Goal: Information Seeking & Learning: Learn about a topic

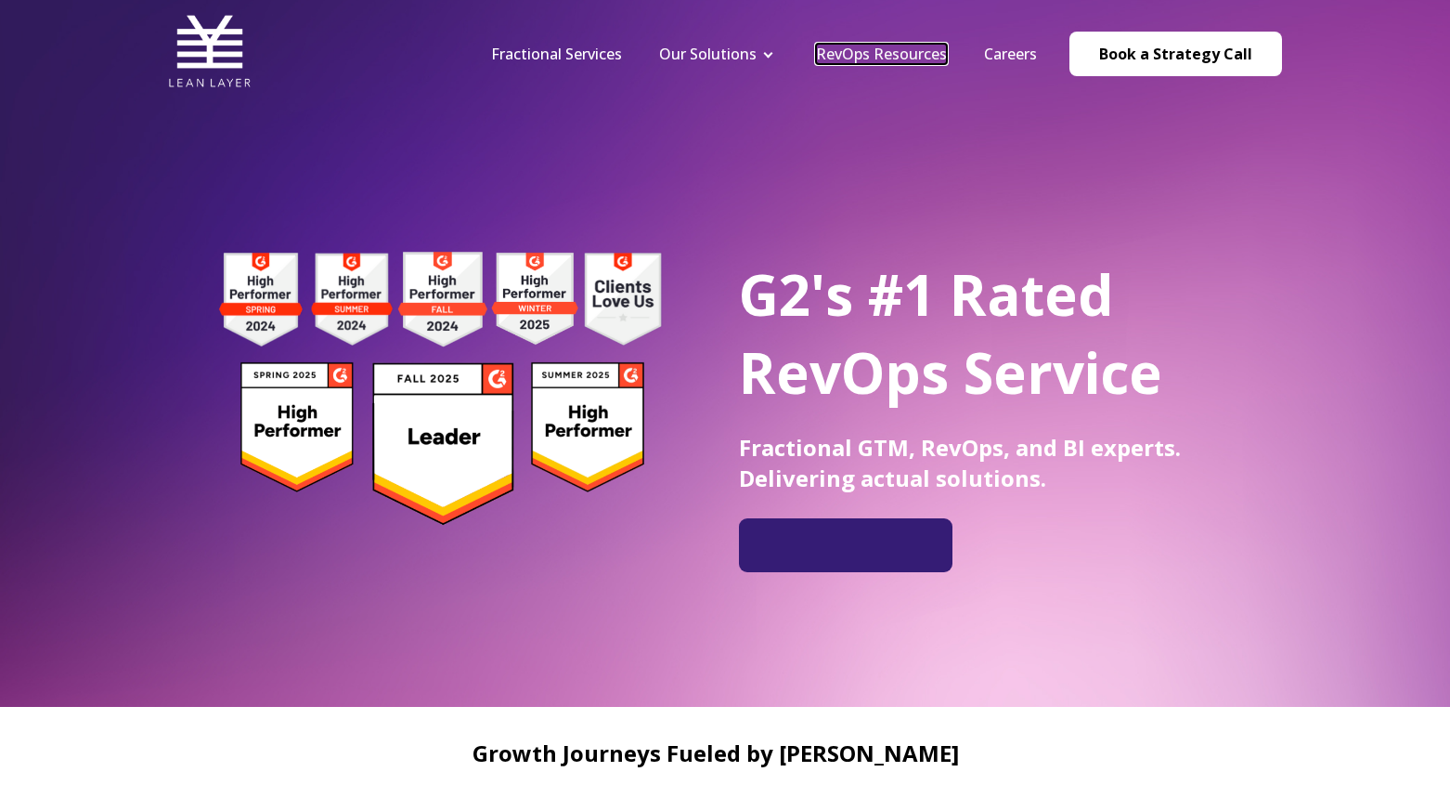
click at [890, 54] on link "RevOps Resources" at bounding box center [881, 54] width 131 height 20
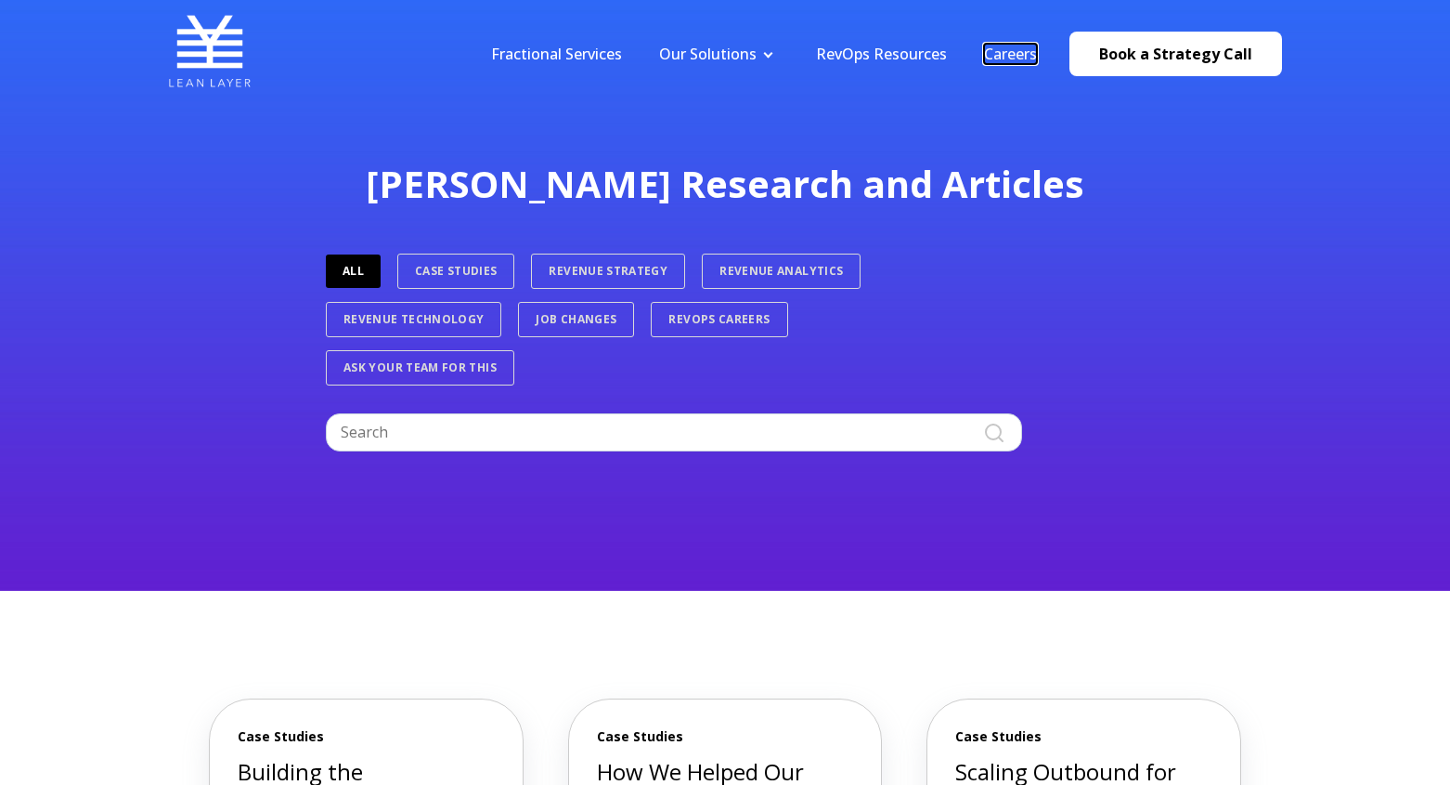
click at [1009, 53] on link "Careers" at bounding box center [1010, 54] width 53 height 20
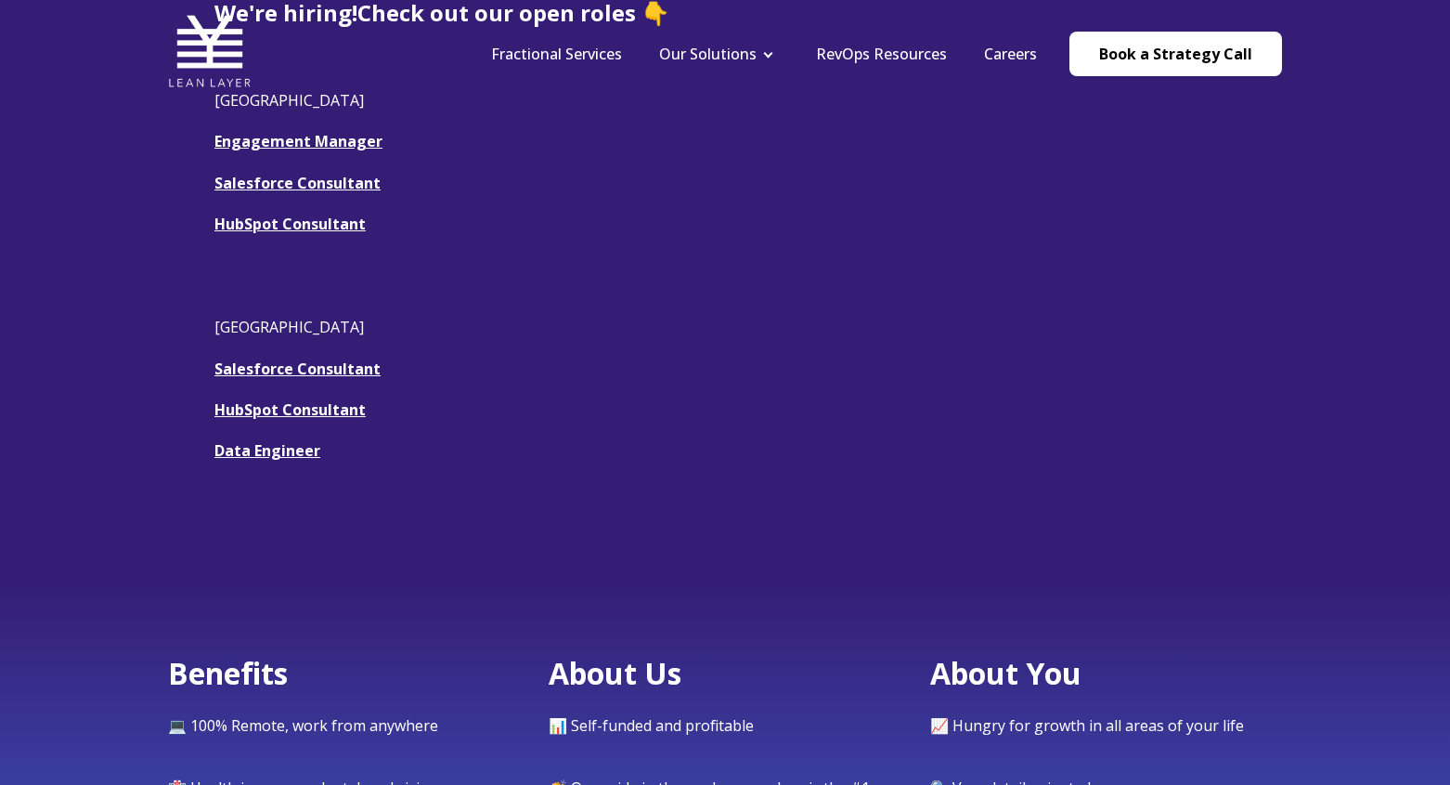
scroll to position [646, 0]
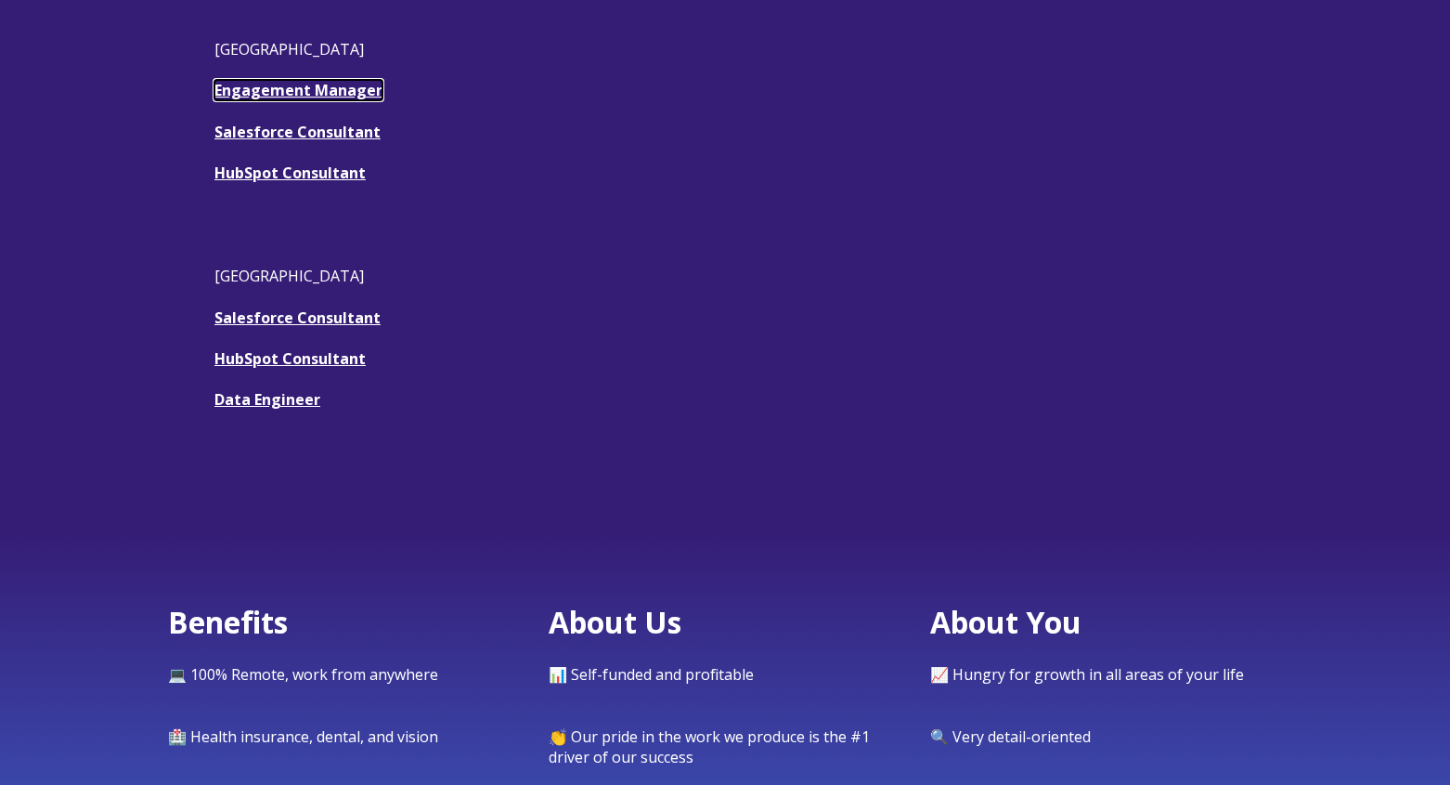
click at [318, 95] on link "Engagement Manager" at bounding box center [298, 90] width 168 height 20
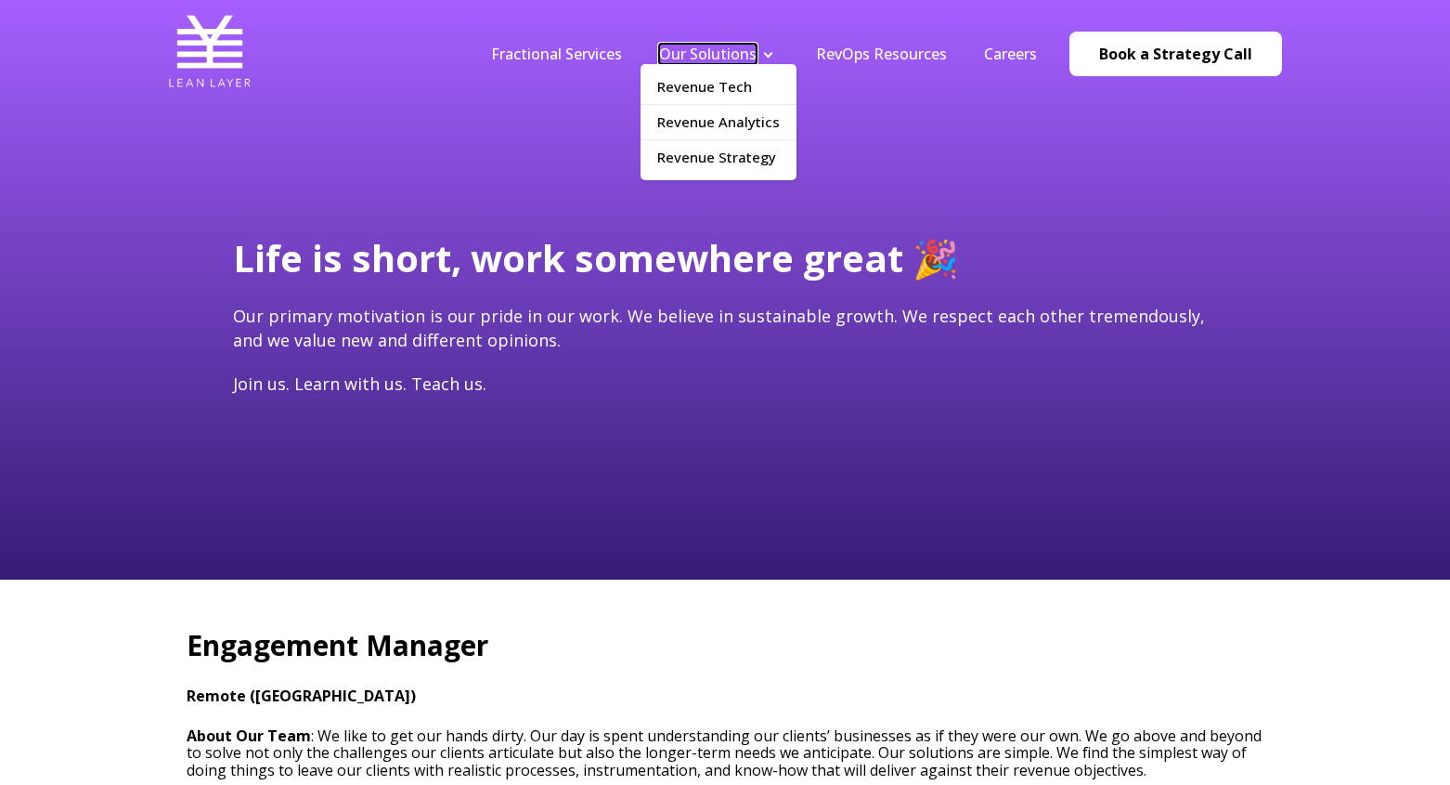
click at [677, 52] on link "Our Solutions" at bounding box center [707, 54] width 97 height 20
click at [693, 163] on link "Revenue Strategy" at bounding box center [719, 157] width 156 height 34
